Goal: Book appointment/travel/reservation

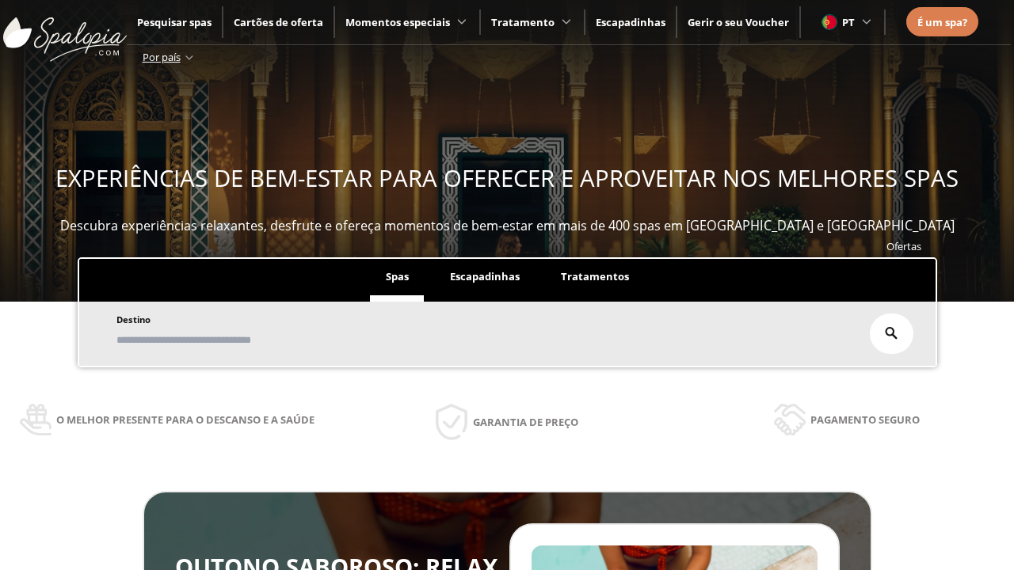
click at [485, 277] on span "Escapadinhas" at bounding box center [485, 276] width 70 height 14
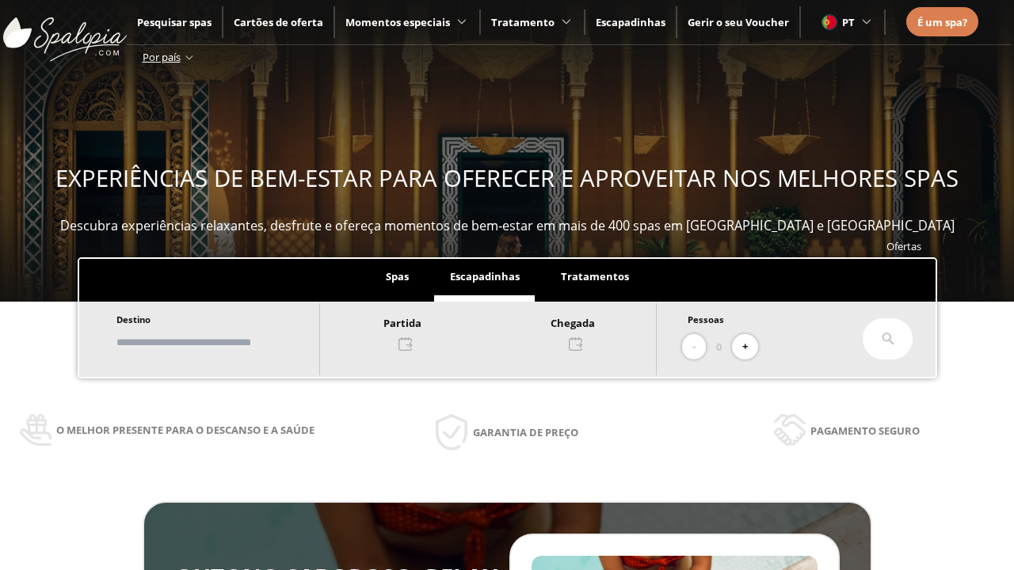
click at [223, 342] on input "text" at bounding box center [210, 343] width 197 height 28
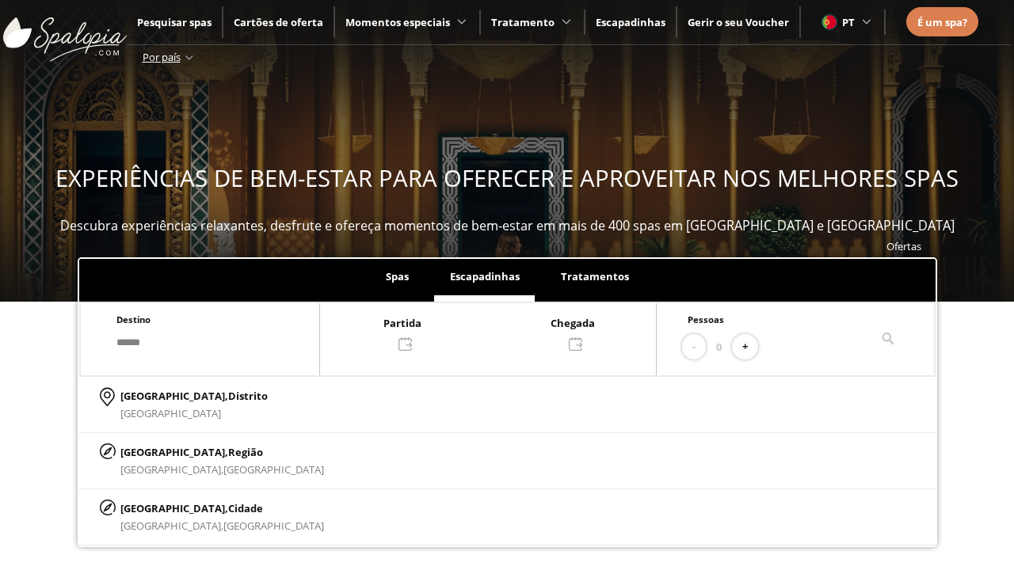
type input "******"
click at [158, 508] on p "[GEOGRAPHIC_DATA], Cidade" at bounding box center [222, 508] width 204 height 17
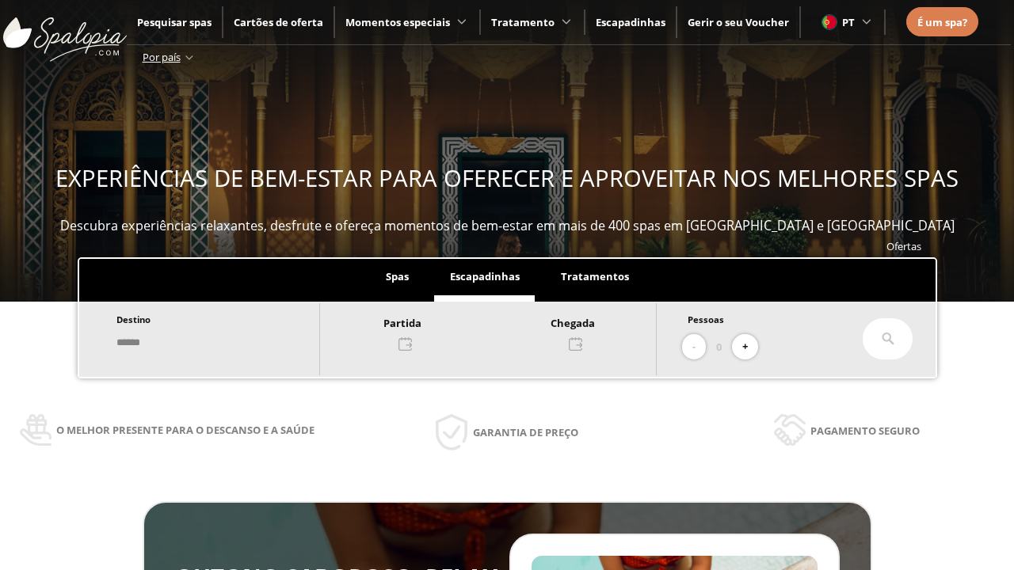
click at [504, 332] on div at bounding box center [488, 333] width 336 height 38
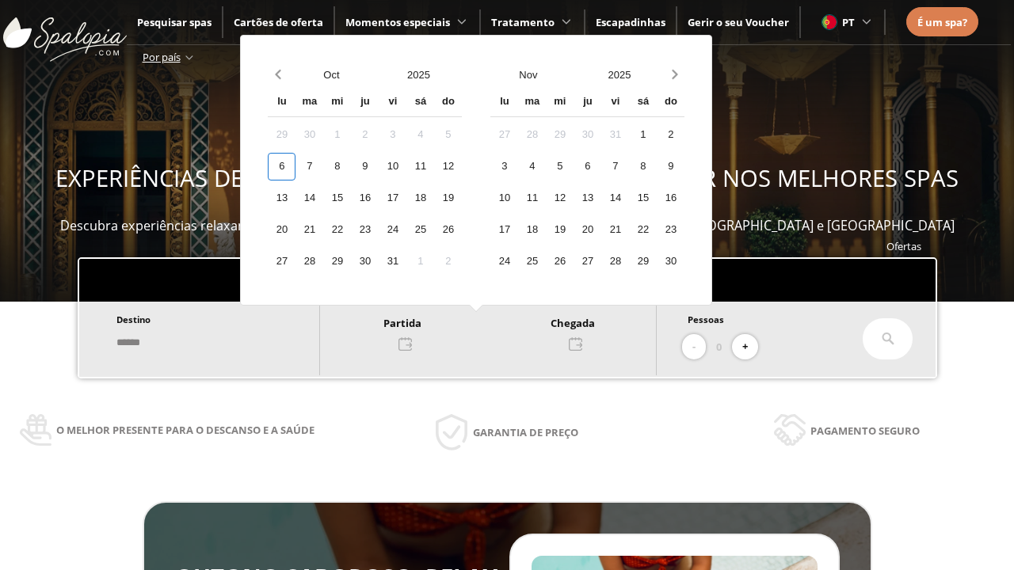
click at [351, 166] on div "8" at bounding box center [337, 167] width 28 height 28
click at [379, 166] on div "9" at bounding box center [365, 167] width 28 height 28
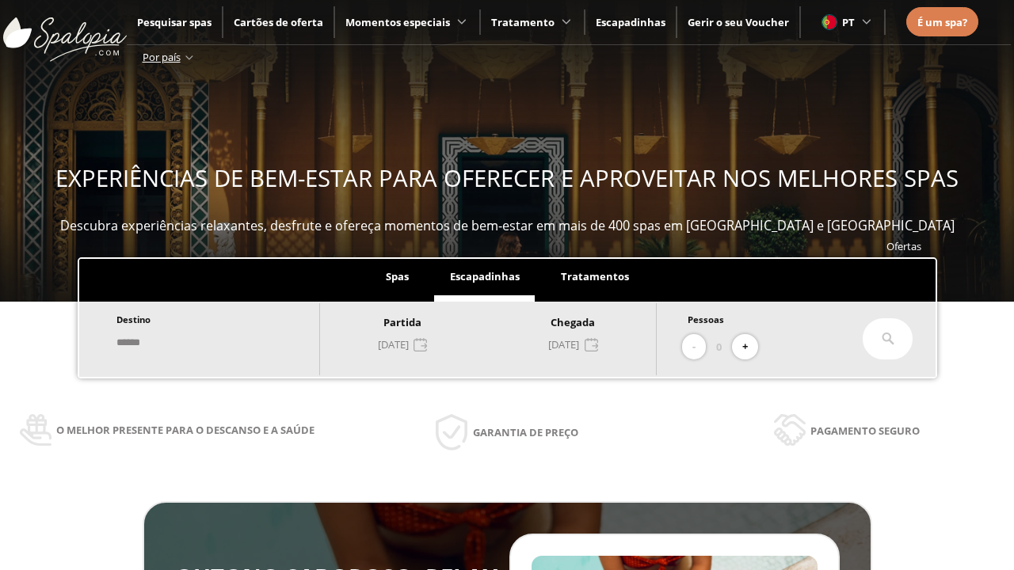
click at [750, 347] on button "+" at bounding box center [745, 347] width 26 height 26
click at [888, 339] on icon at bounding box center [887, 339] width 13 height 13
